Goal: Book appointment/travel/reservation

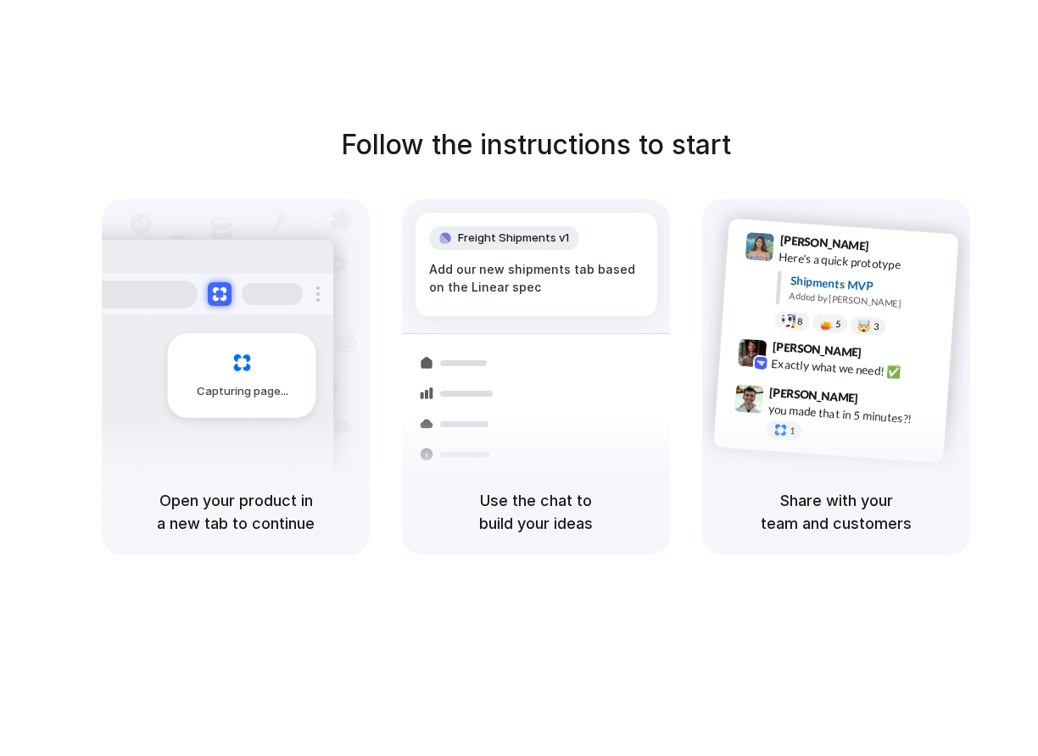
click at [672, 570] on div "Follow the instructions to start Capturing page Open your product in a new tab …" at bounding box center [535, 395] width 1071 height 790
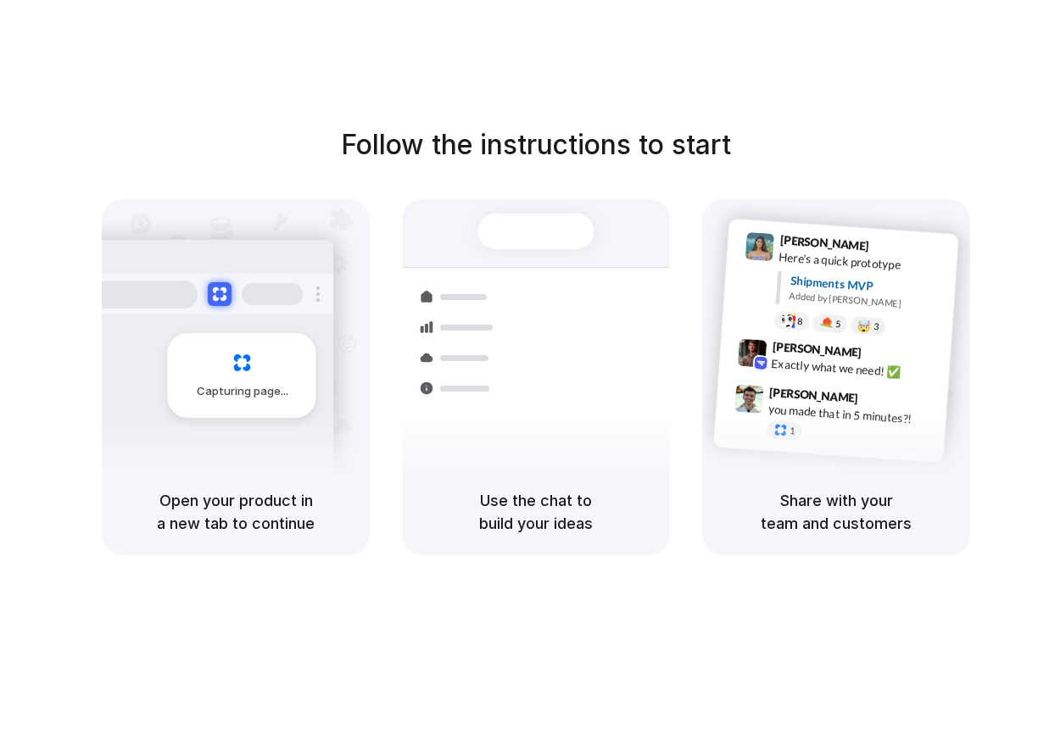
click at [482, 266] on div "Shipments Container from [GEOGRAPHIC_DATA] 40ft • ETA [DATE] • In transit Expre…" at bounding box center [536, 359] width 288 height 293
click at [513, 430] on div "Container from [GEOGRAPHIC_DATA] 40ft • ETA [DATE] • In transit Express deliver…" at bounding box center [598, 386] width 180 height 237
click at [837, 376] on div "[PERSON_NAME] 9:42 AM Exactly what we need! ✅" at bounding box center [853, 364] width 176 height 46
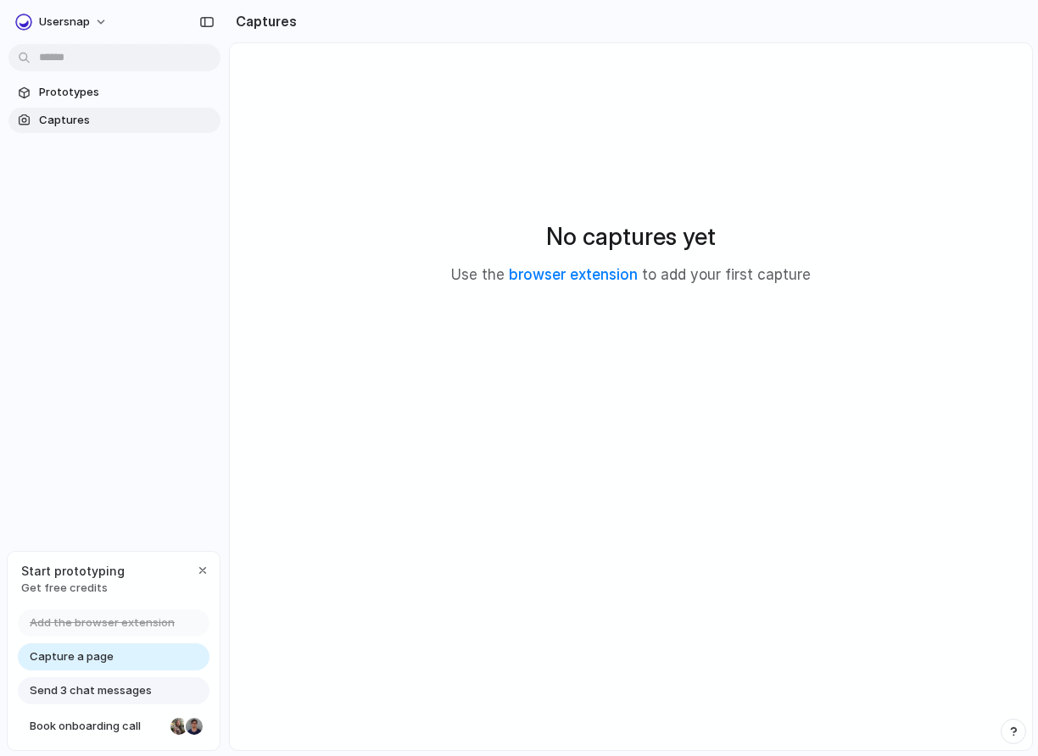
click at [169, 350] on div "Prototypes Captures" at bounding box center [114, 177] width 229 height 355
click at [79, 21] on span "Usersnap" at bounding box center [64, 22] width 51 height 17
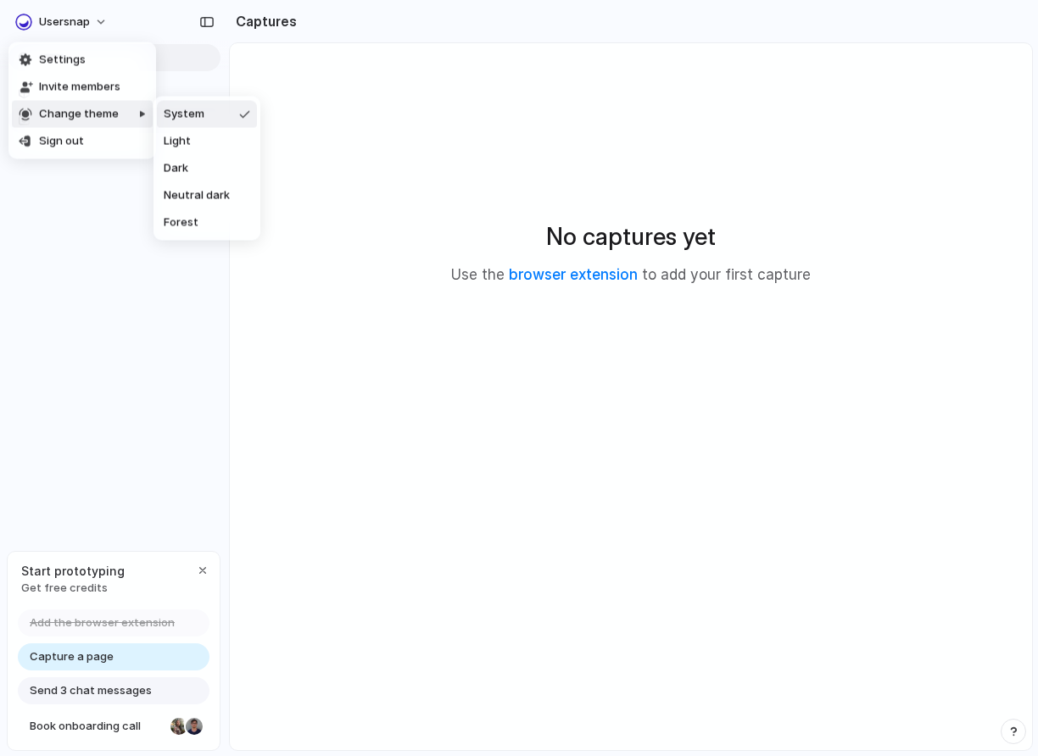
click at [153, 484] on div "Settings Invite members Change theme Sign out" at bounding box center [519, 378] width 1038 height 756
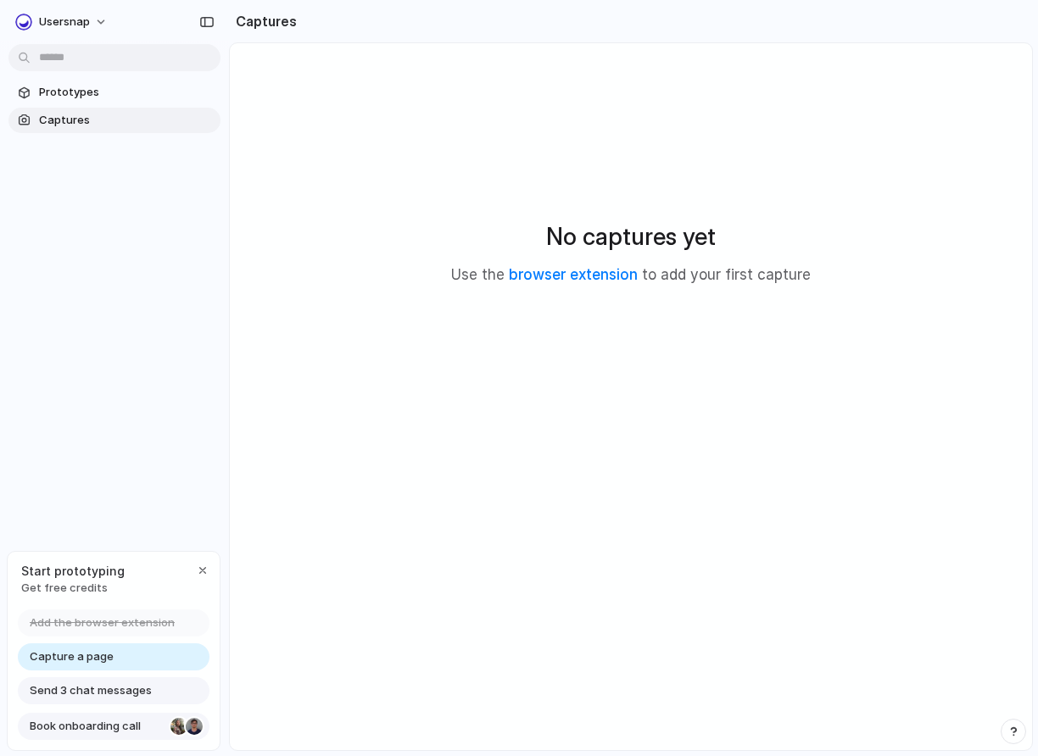
click at [119, 718] on span "Book onboarding call" at bounding box center [97, 726] width 134 height 17
